Goal: Entertainment & Leisure: Consume media (video, audio)

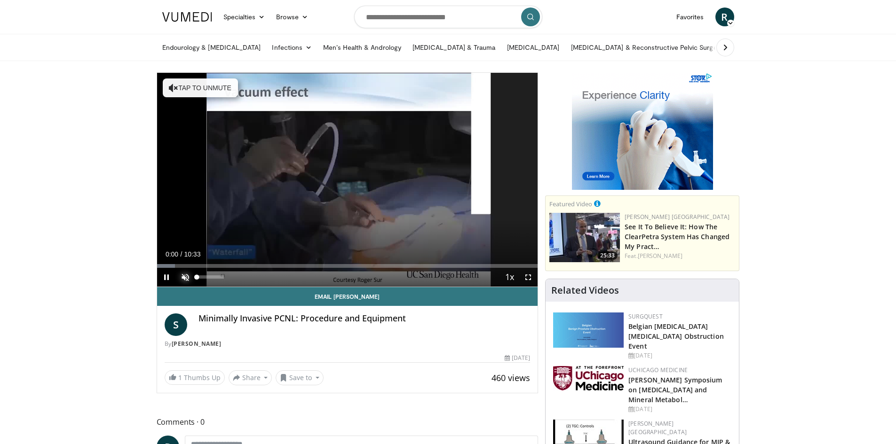
click at [188, 275] on span "Video Player" at bounding box center [185, 277] width 19 height 19
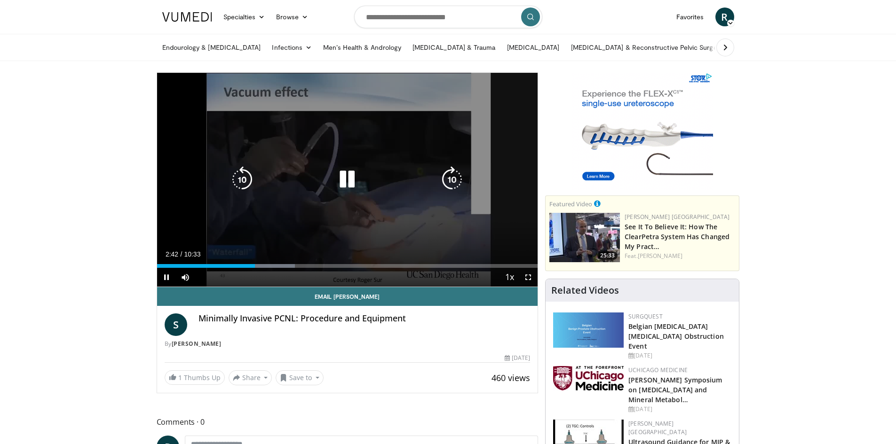
click at [340, 182] on icon "Video Player" at bounding box center [347, 179] width 26 height 26
